Goal: Information Seeking & Learning: Learn about a topic

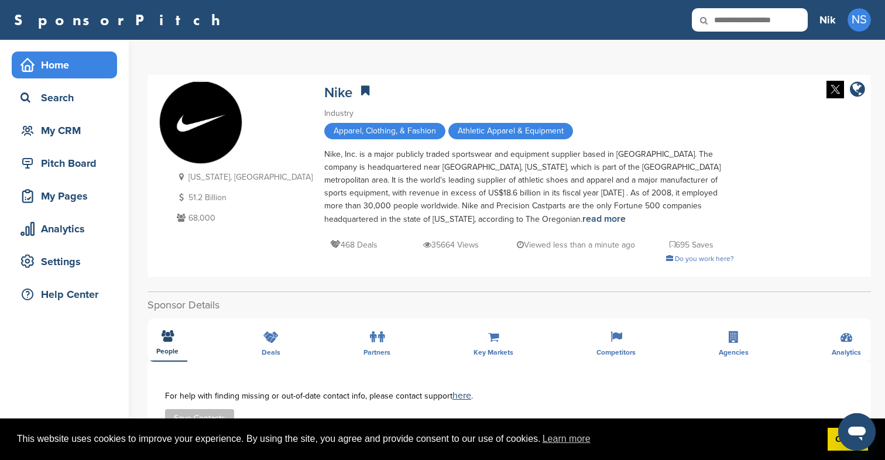
click at [75, 72] on div "Home" at bounding box center [68, 64] width 100 height 21
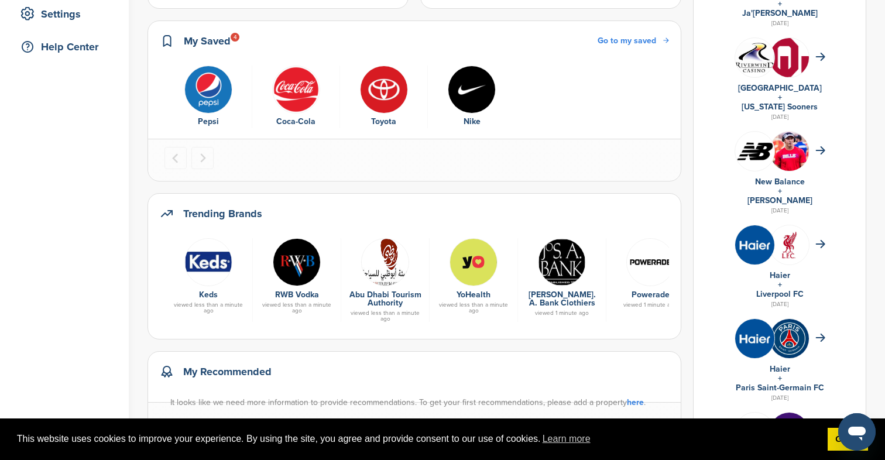
scroll to position [236, 0]
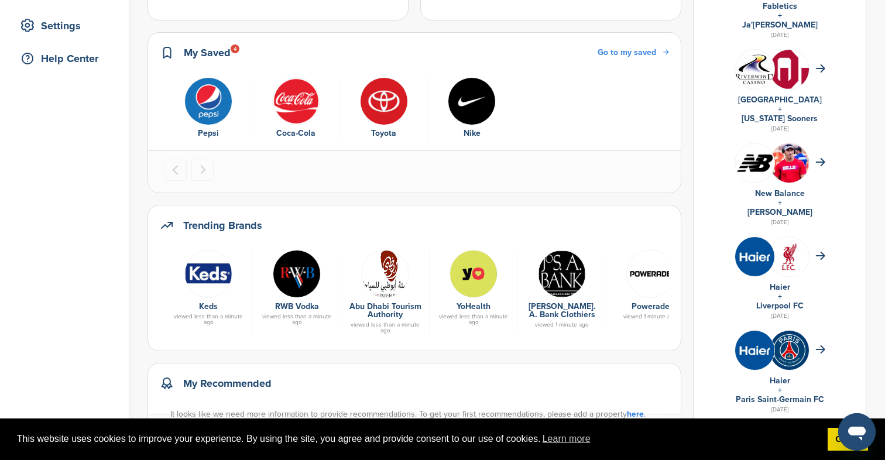
click at [656, 56] on span "Go to my saved" at bounding box center [627, 52] width 59 height 10
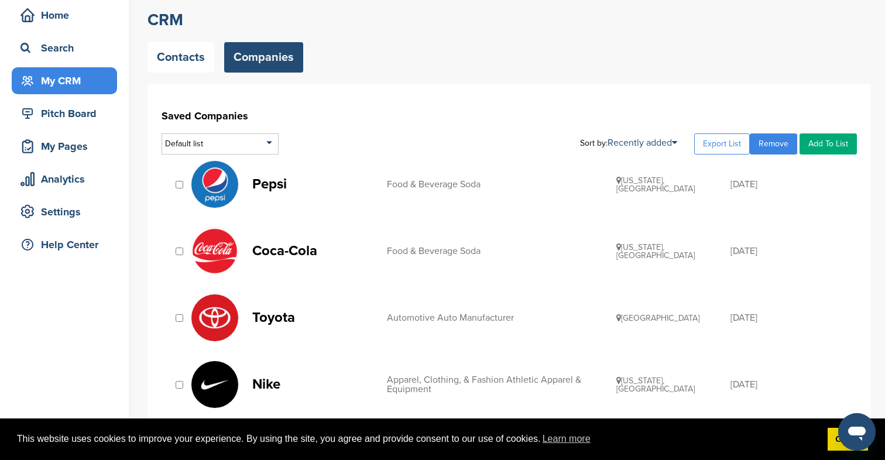
scroll to position [53, 0]
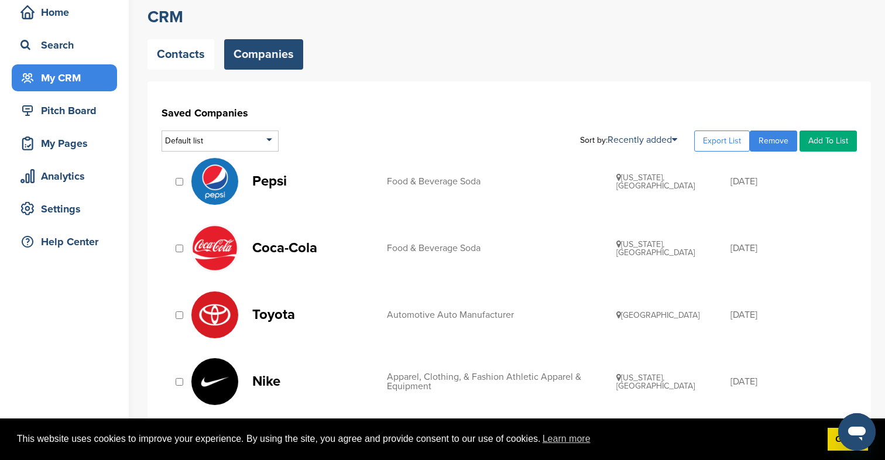
click at [468, 196] on link "Pepsi Food & Beverage Soda New York, USA 11/06/2014" at bounding box center [518, 181] width 655 height 48
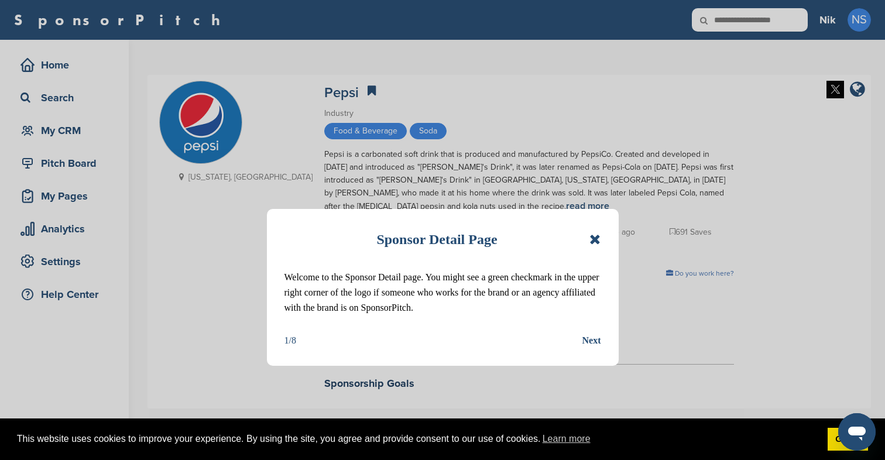
click at [593, 241] on icon at bounding box center [595, 239] width 11 height 14
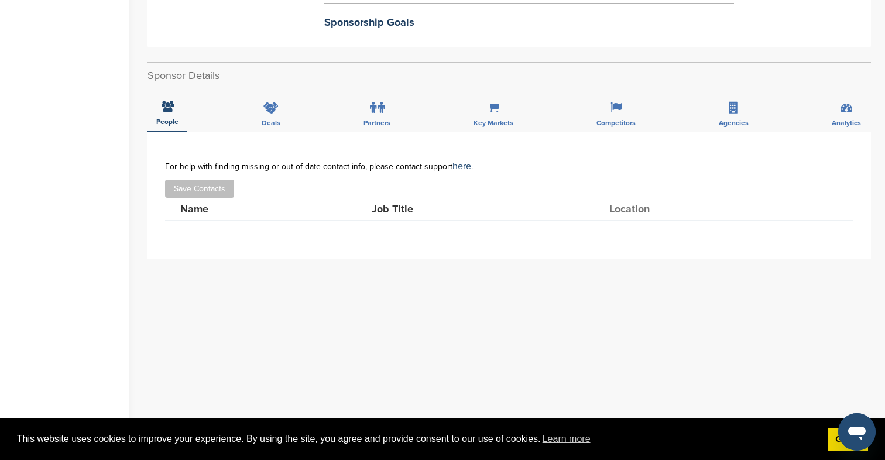
scroll to position [341, 0]
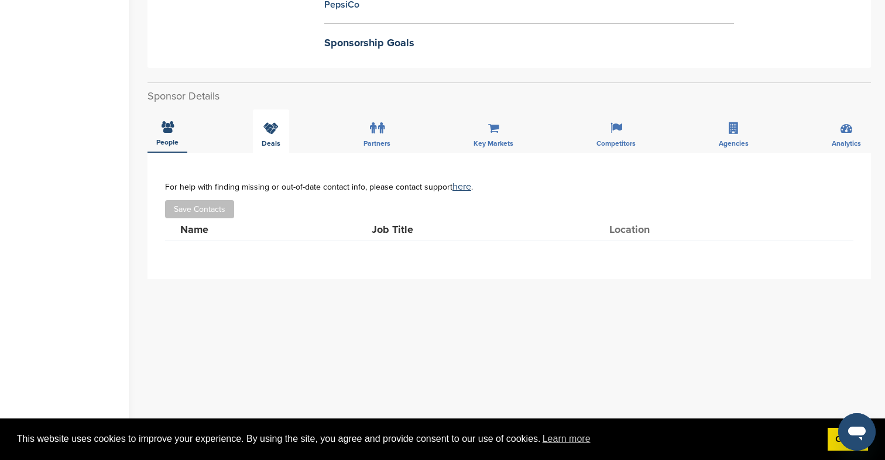
click at [278, 129] on icon at bounding box center [270, 128] width 15 height 12
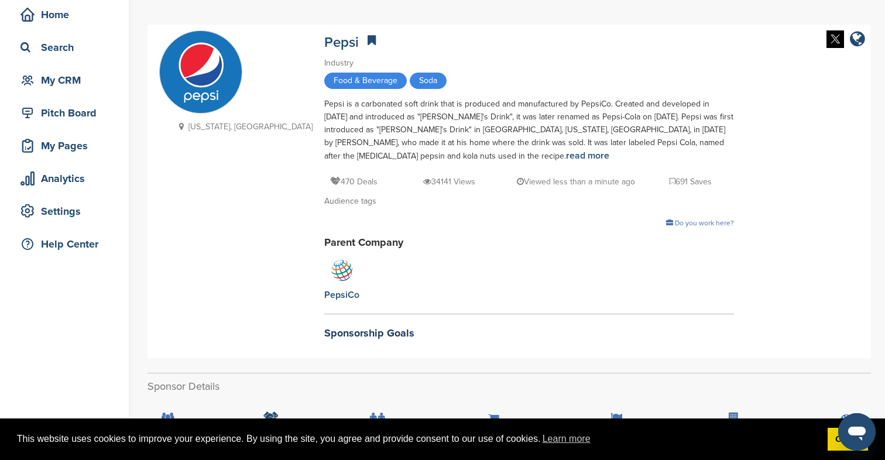
scroll to position [68, 0]
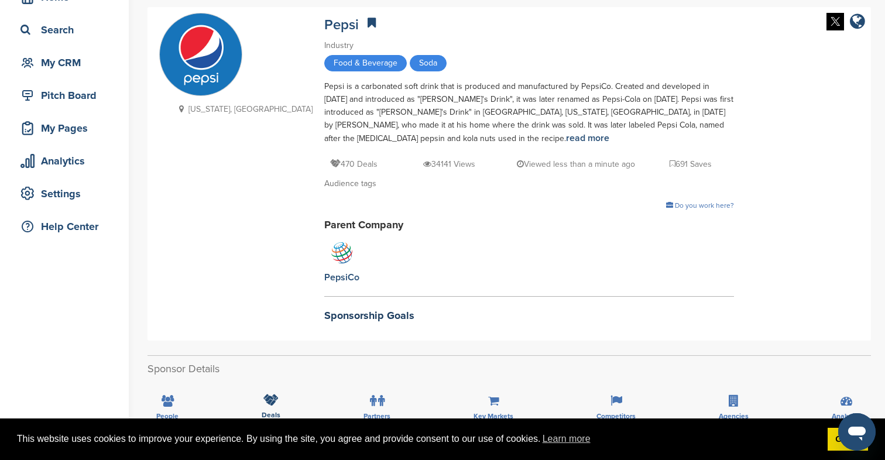
click at [331, 315] on h2 "Sponsorship Goals" at bounding box center [529, 316] width 410 height 16
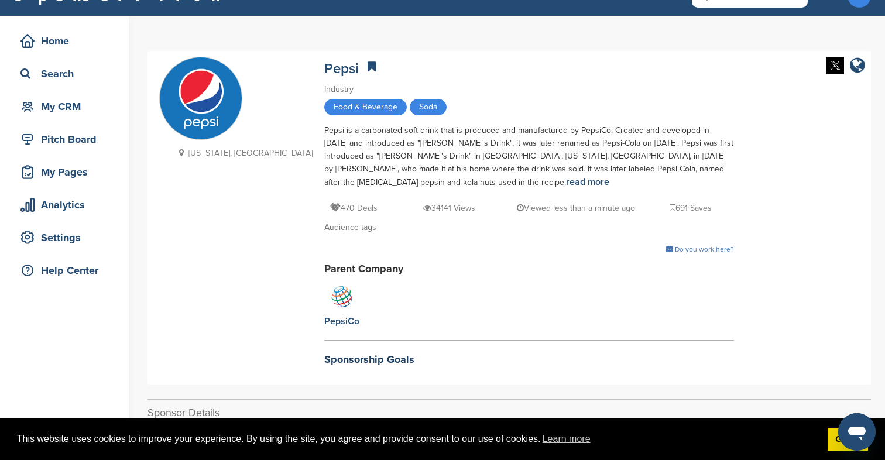
scroll to position [54, 0]
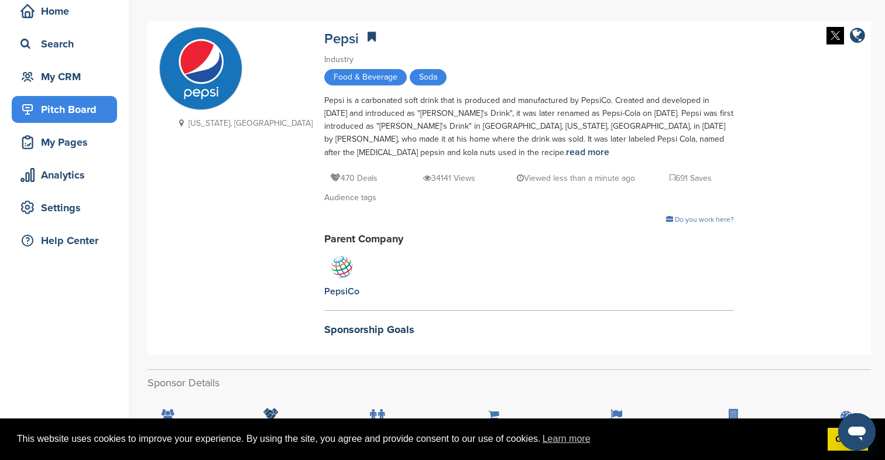
click at [72, 108] on div "Pitch Board" at bounding box center [68, 109] width 100 height 21
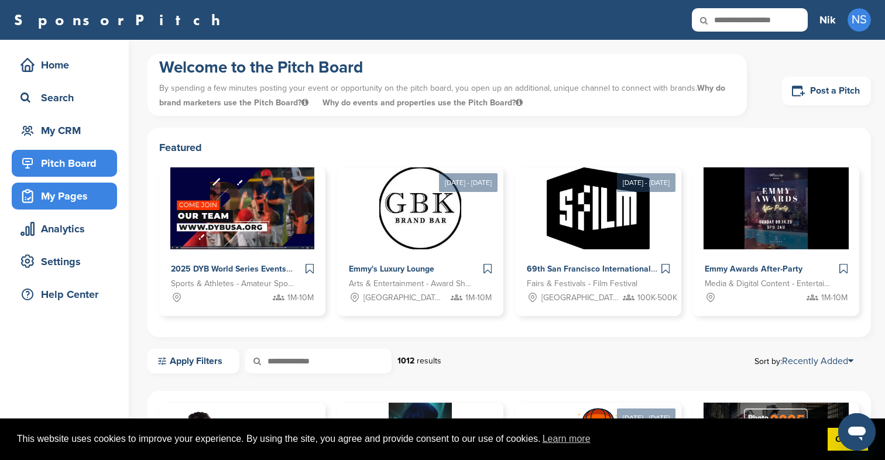
click at [100, 194] on div "My Pages" at bounding box center [68, 196] width 100 height 21
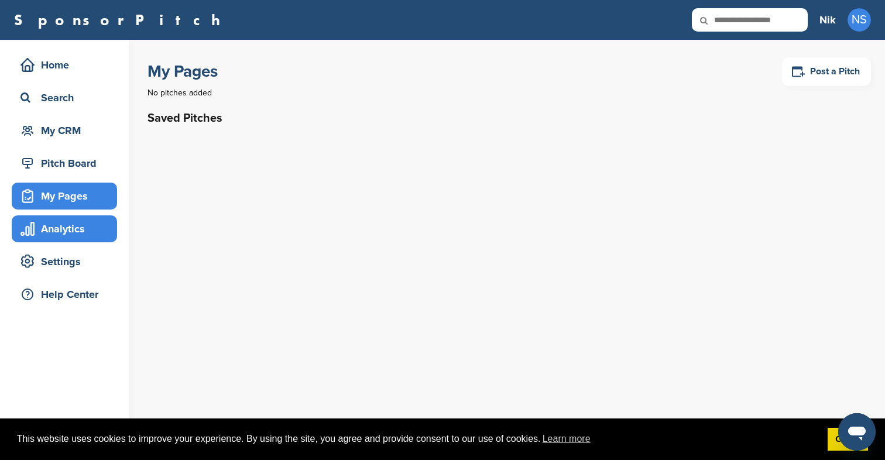
click at [87, 239] on div "Analytics" at bounding box center [68, 228] width 100 height 21
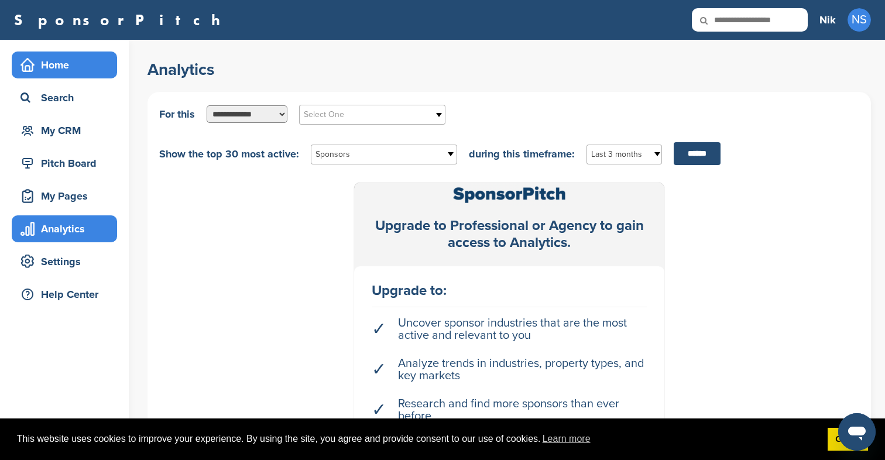
click at [40, 57] on div "Home" at bounding box center [68, 64] width 100 height 21
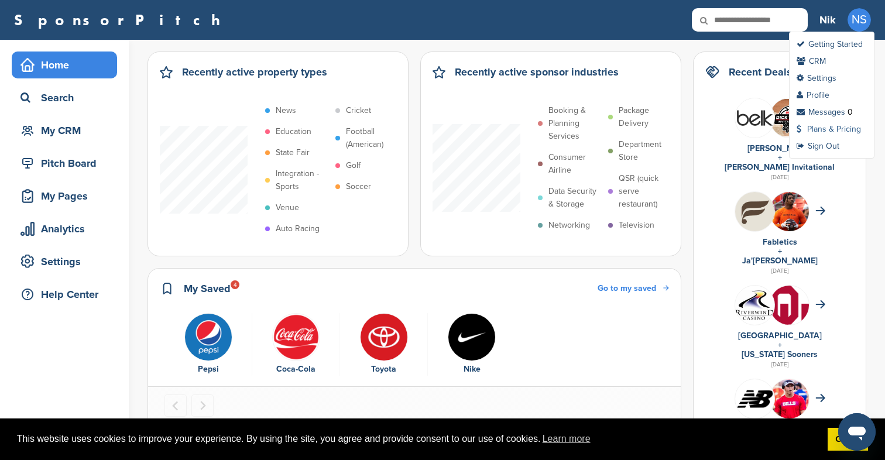
click at [828, 130] on link "Plans & Pricing" at bounding box center [829, 129] width 64 height 10
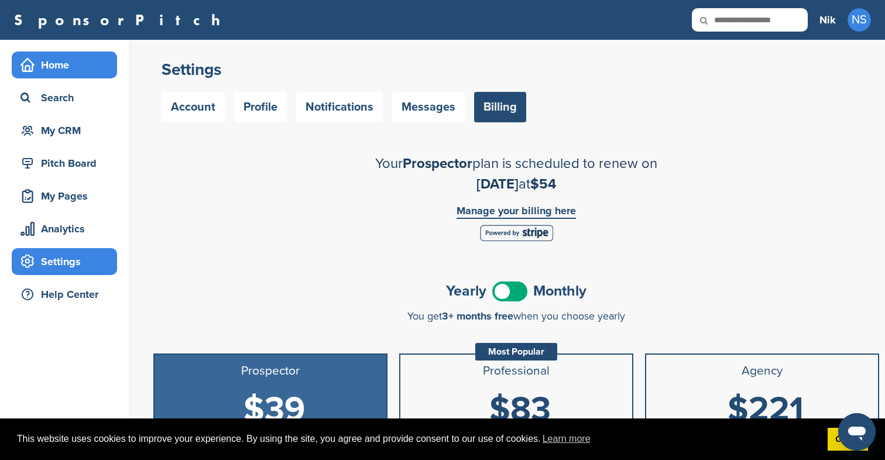
click at [59, 59] on div "Home" at bounding box center [68, 64] width 100 height 21
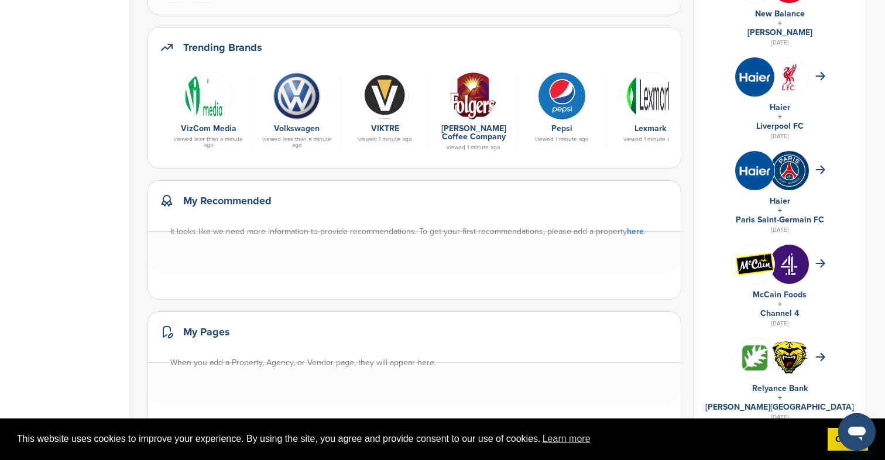
scroll to position [409, 0]
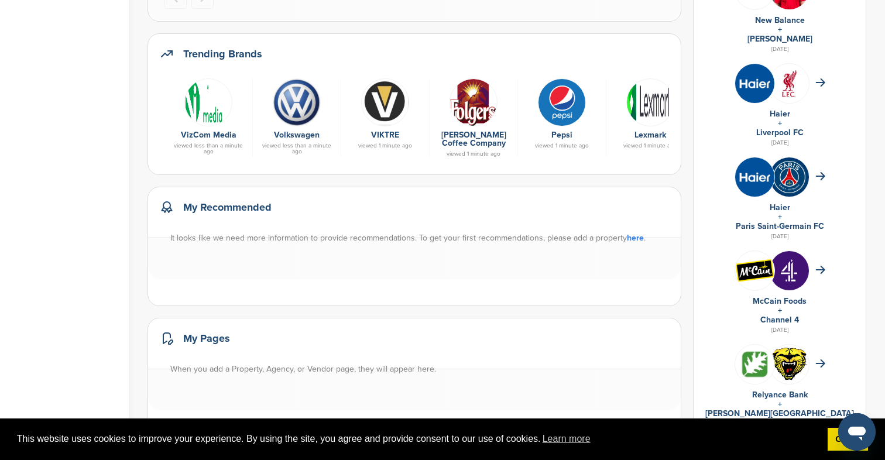
click at [372, 115] on img at bounding box center [385, 102] width 48 height 48
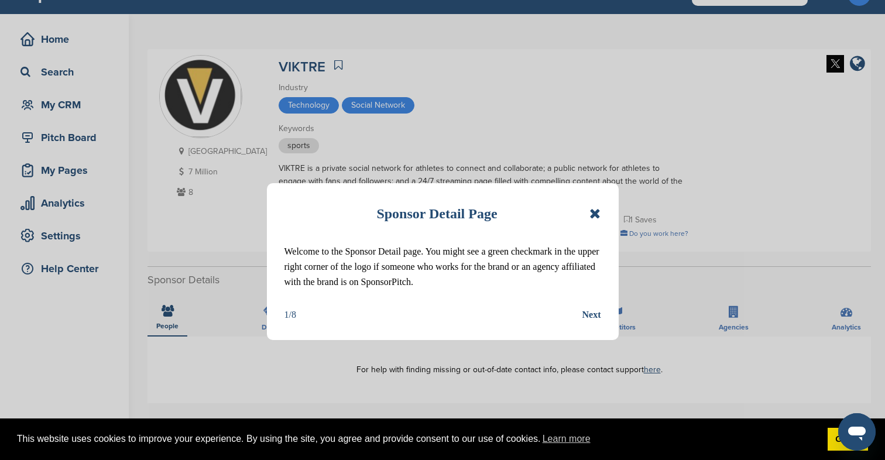
scroll to position [27, 0]
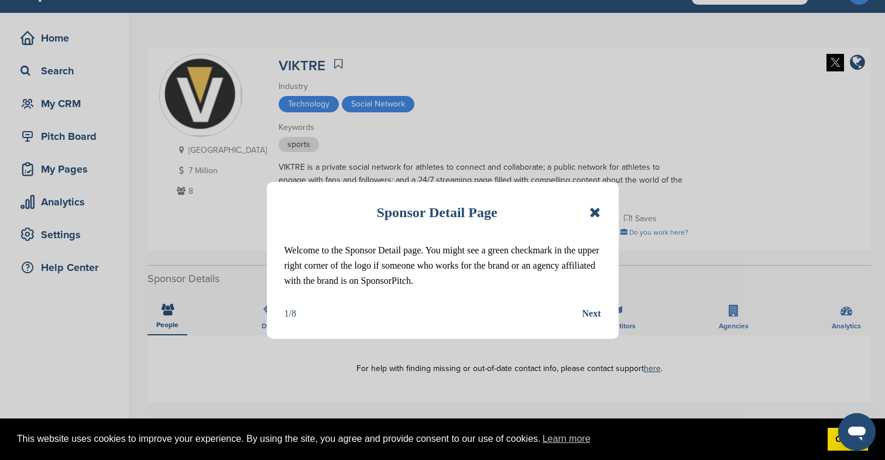
click at [594, 309] on div "Next" at bounding box center [592, 313] width 19 height 15
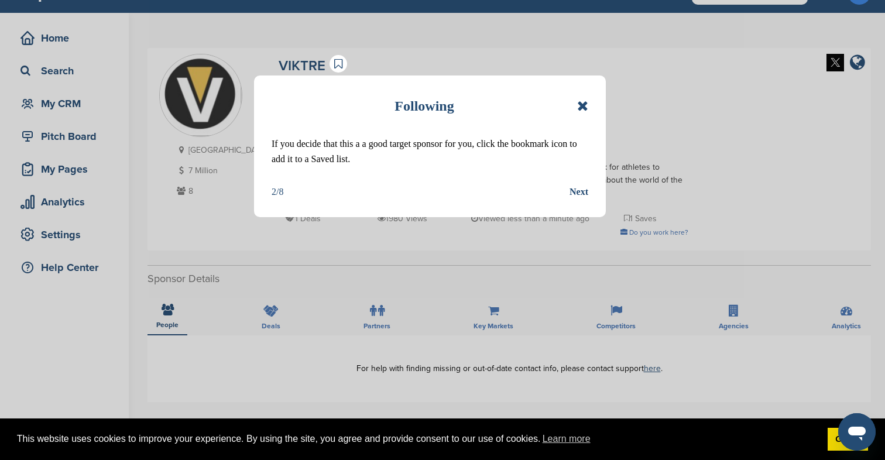
click at [575, 193] on div "Next" at bounding box center [579, 191] width 19 height 15
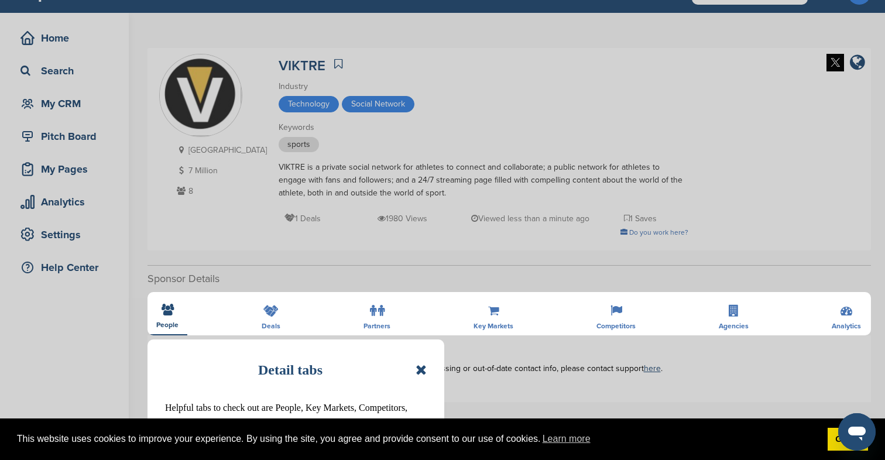
click at [424, 367] on icon at bounding box center [421, 370] width 11 height 14
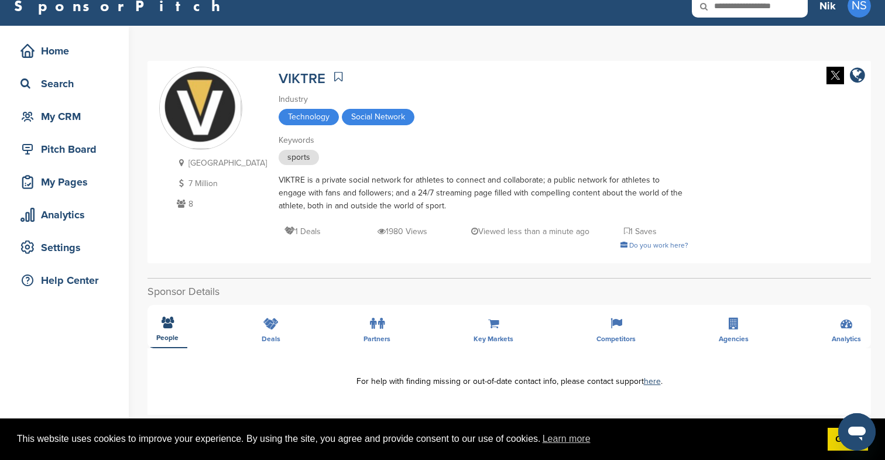
scroll to position [11, 0]
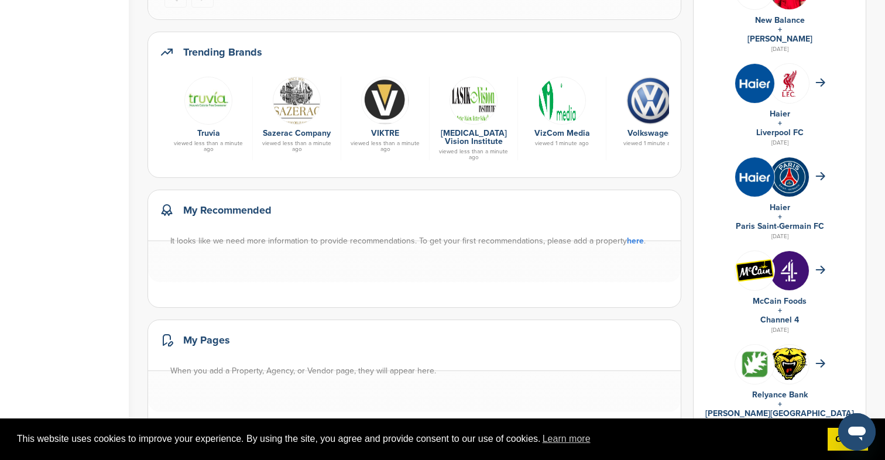
click at [400, 125] on img at bounding box center [385, 101] width 48 height 48
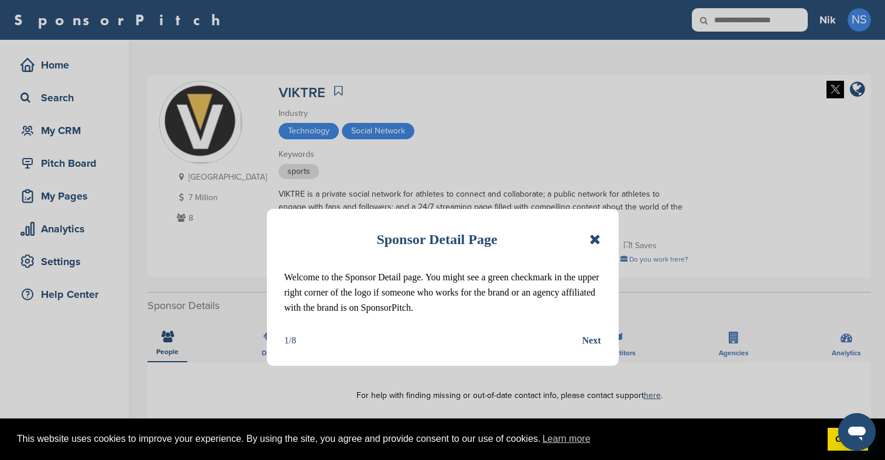
click at [593, 340] on div "Next" at bounding box center [592, 340] width 19 height 15
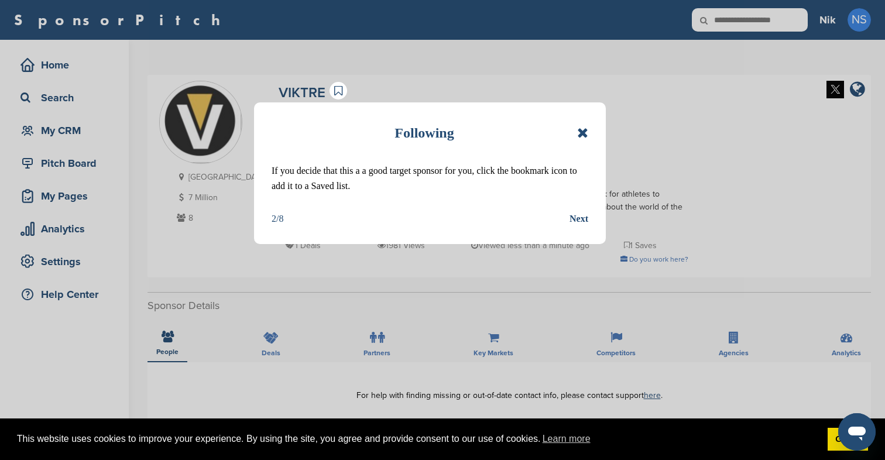
click at [581, 219] on div "Next" at bounding box center [579, 218] width 19 height 15
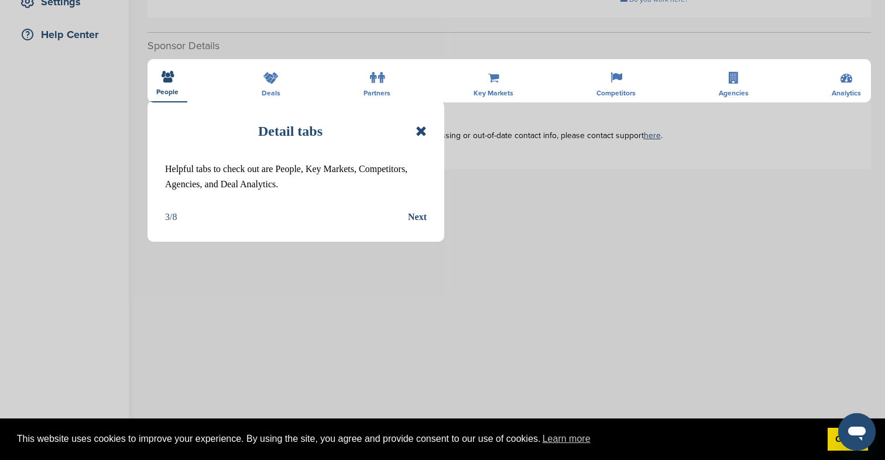
scroll to position [266, 0]
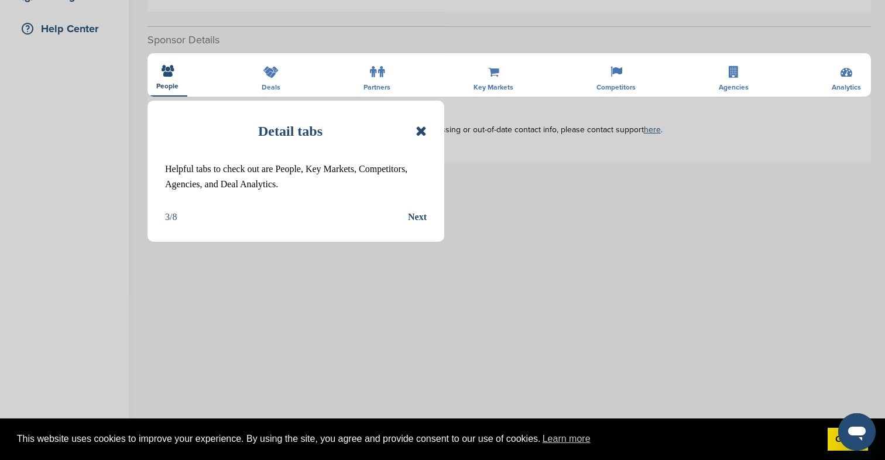
click at [419, 214] on div "Next" at bounding box center [417, 217] width 19 height 15
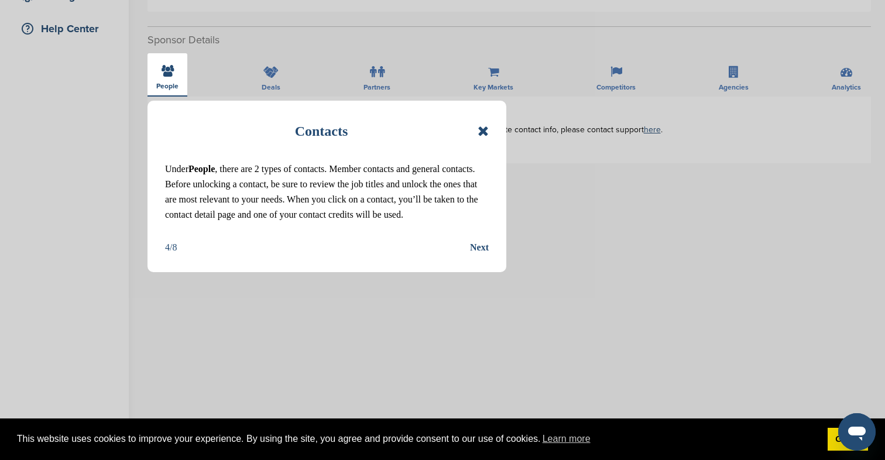
click at [481, 249] on div "Next" at bounding box center [479, 247] width 19 height 15
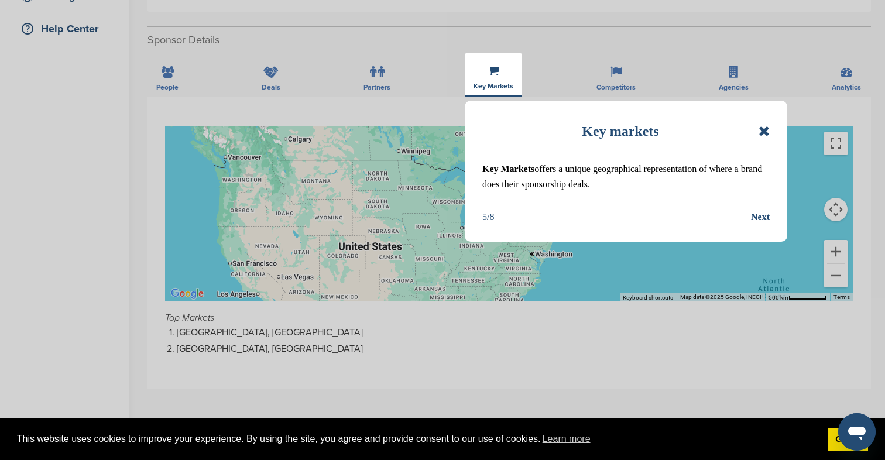
click at [767, 214] on div "Next" at bounding box center [760, 217] width 19 height 15
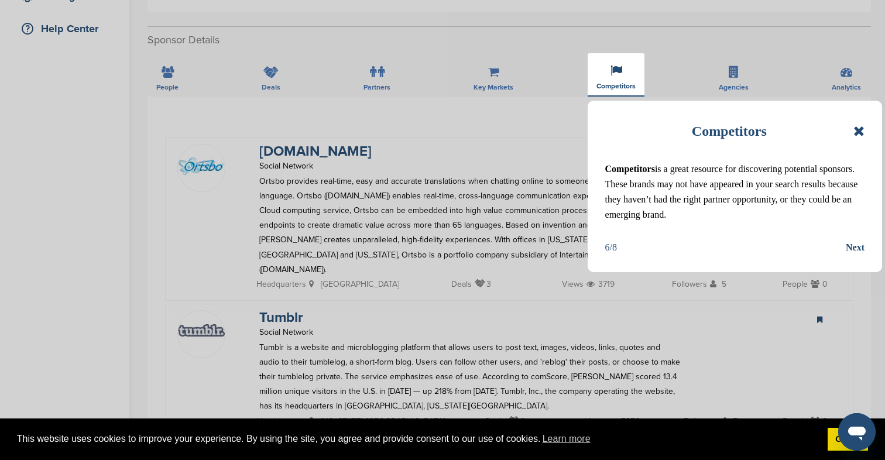
click at [864, 251] on div "Next" at bounding box center [855, 247] width 19 height 15
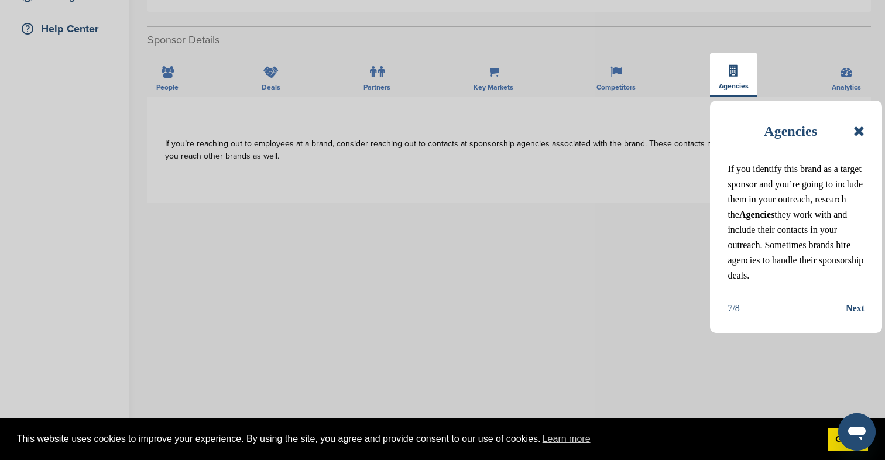
click at [855, 307] on div "Next" at bounding box center [855, 308] width 19 height 15
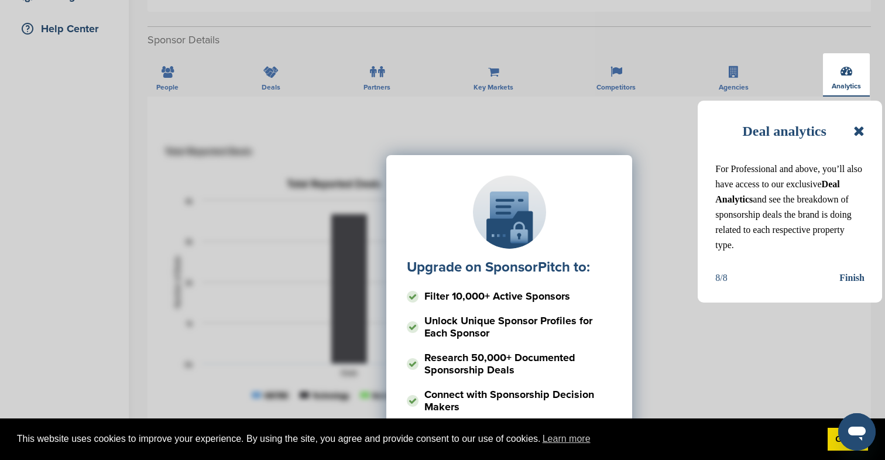
click at [859, 280] on div "Finish" at bounding box center [852, 277] width 25 height 15
